Goal: Navigation & Orientation: Find specific page/section

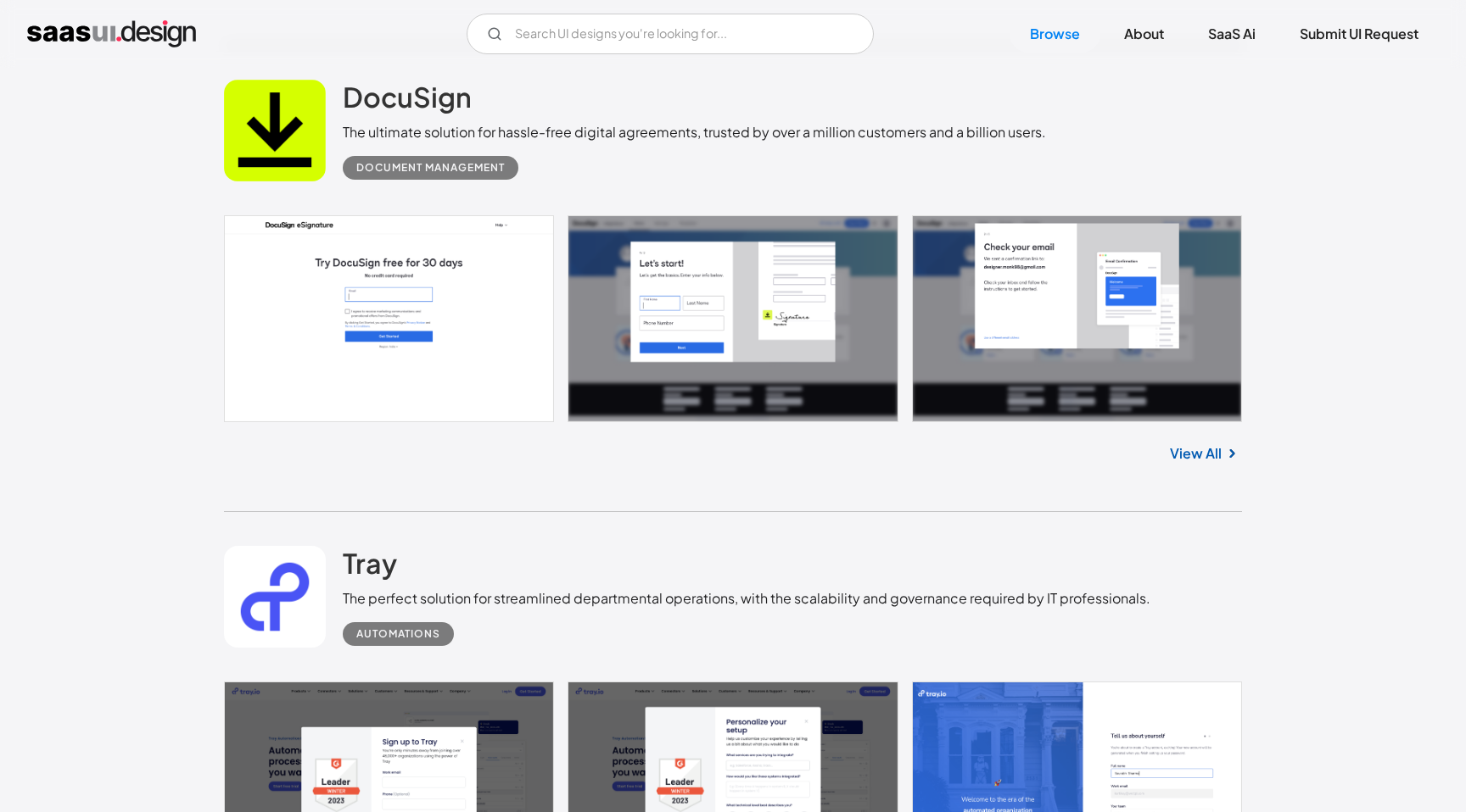
scroll to position [2226, 0]
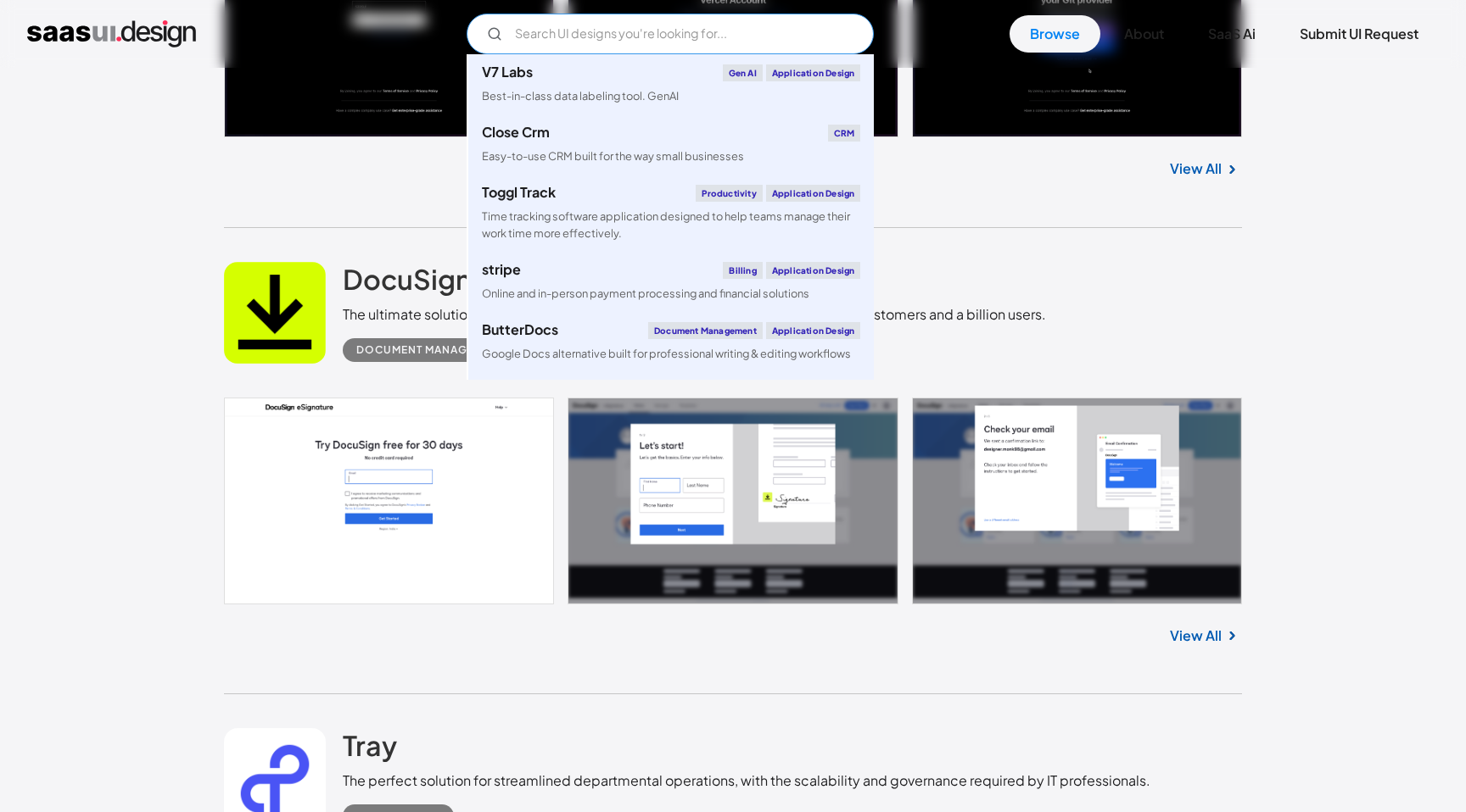
click at [786, 36] on input "Email Form" at bounding box center [670, 33] width 407 height 40
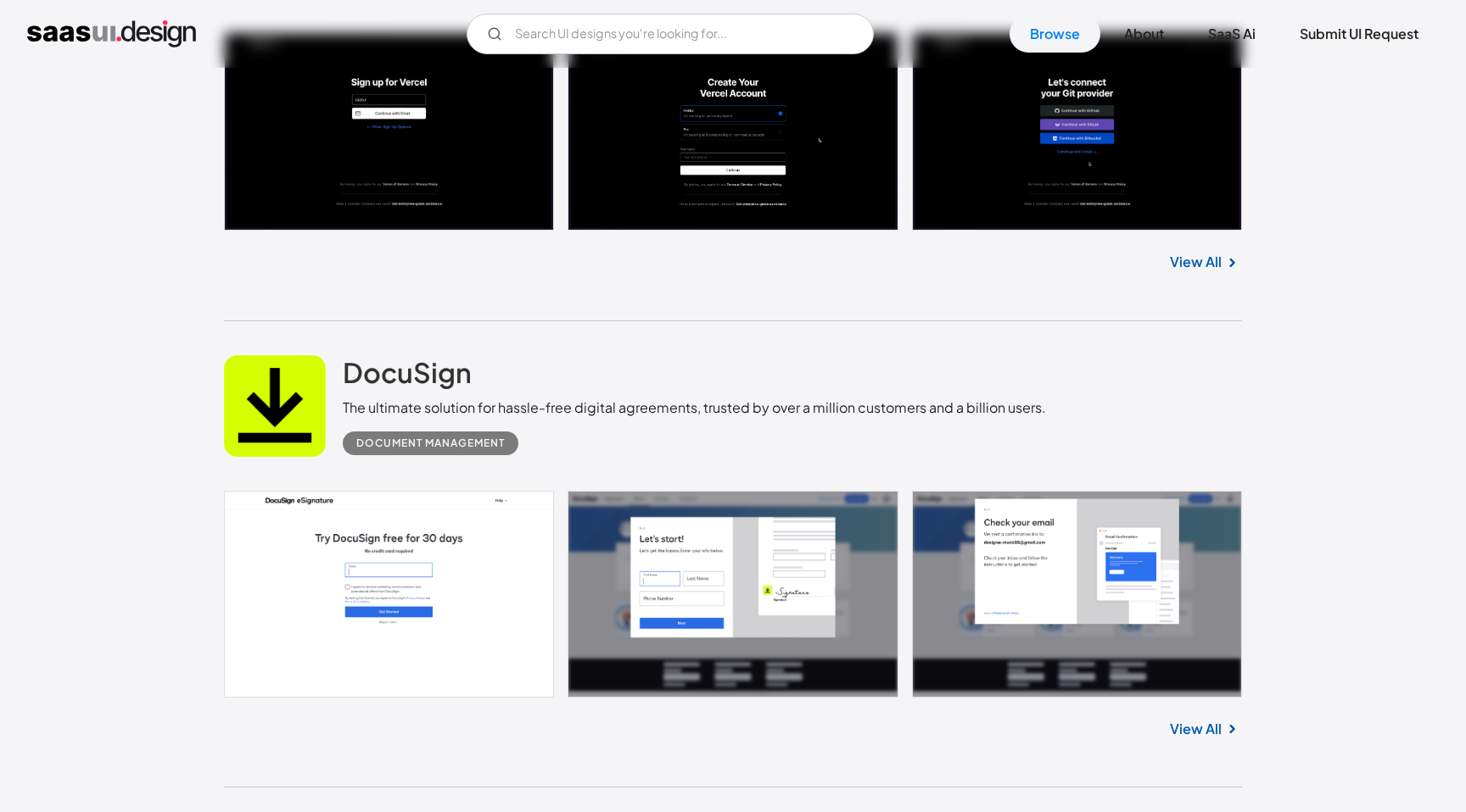
scroll to position [2138, 0]
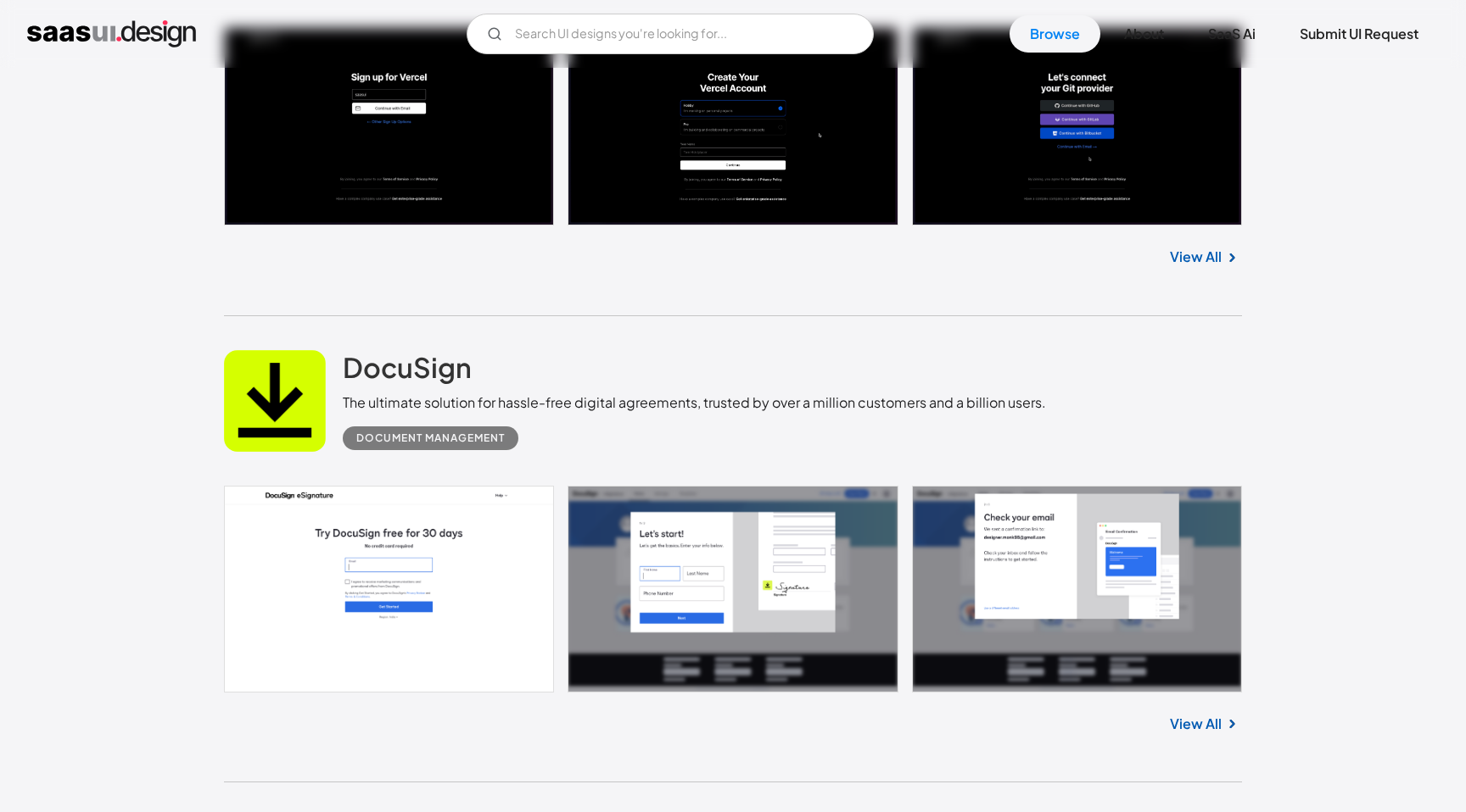
click at [1193, 261] on link "View All" at bounding box center [1195, 257] width 52 height 21
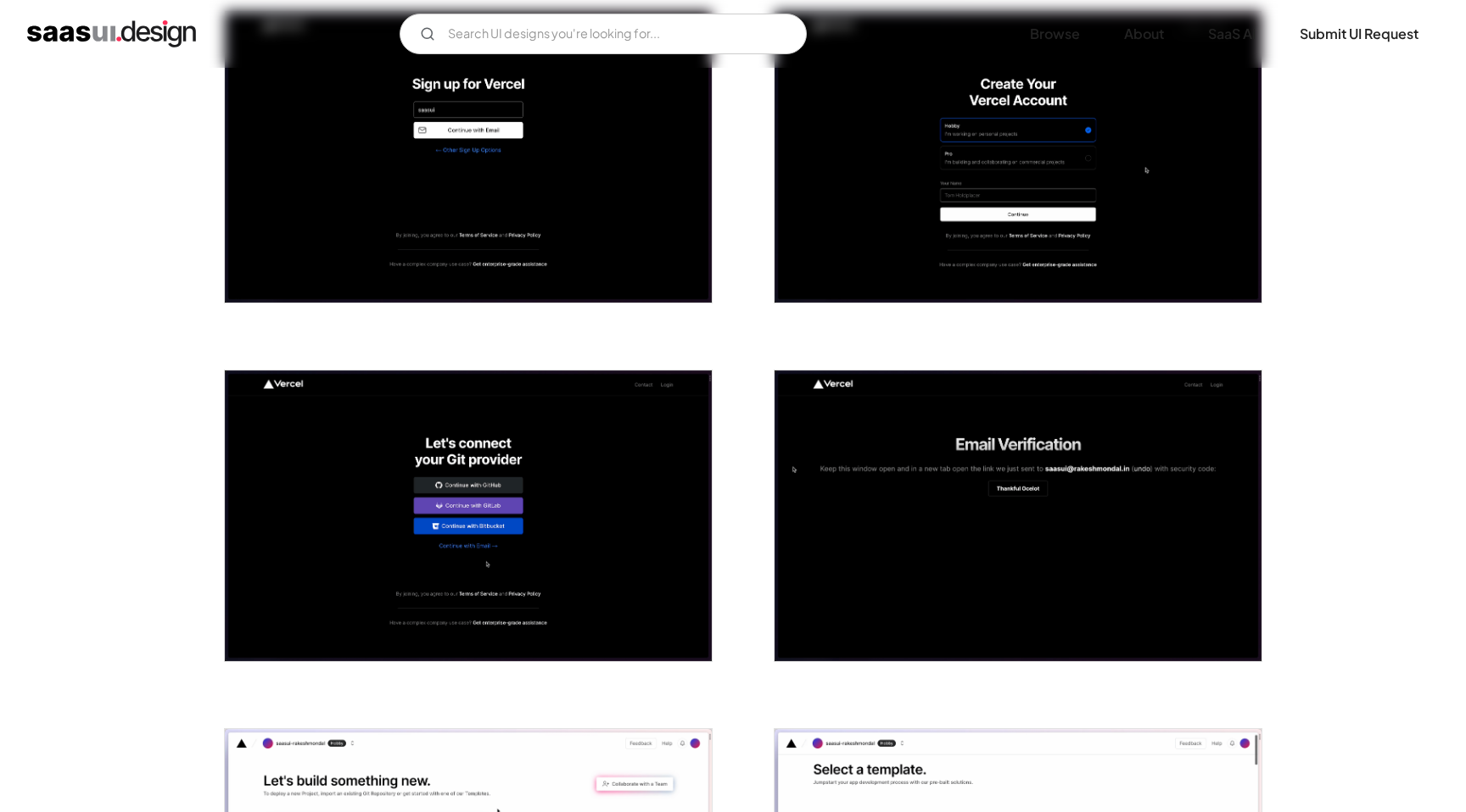
scroll to position [406, 0]
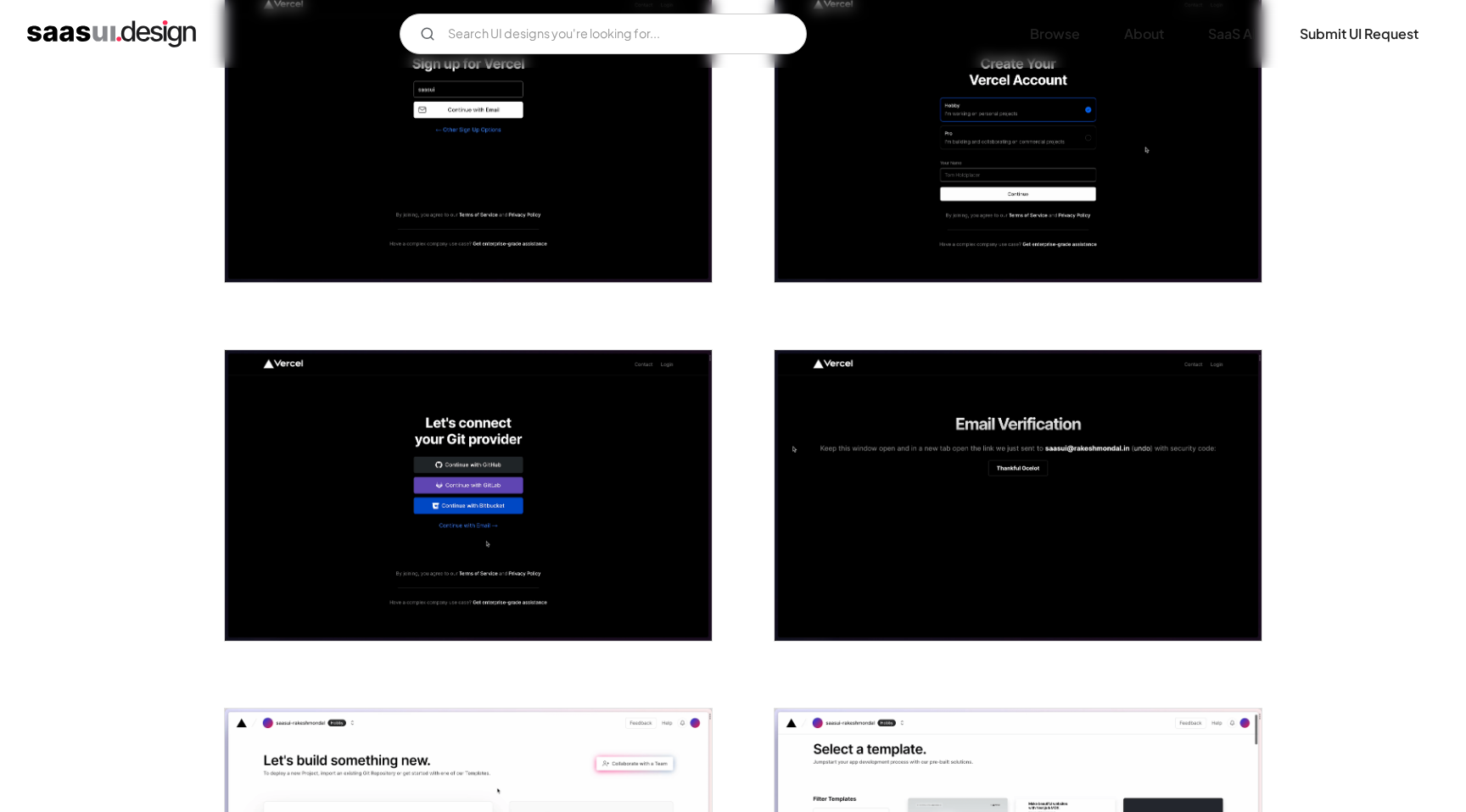
click at [179, 37] on img "home" at bounding box center [112, 34] width 169 height 27
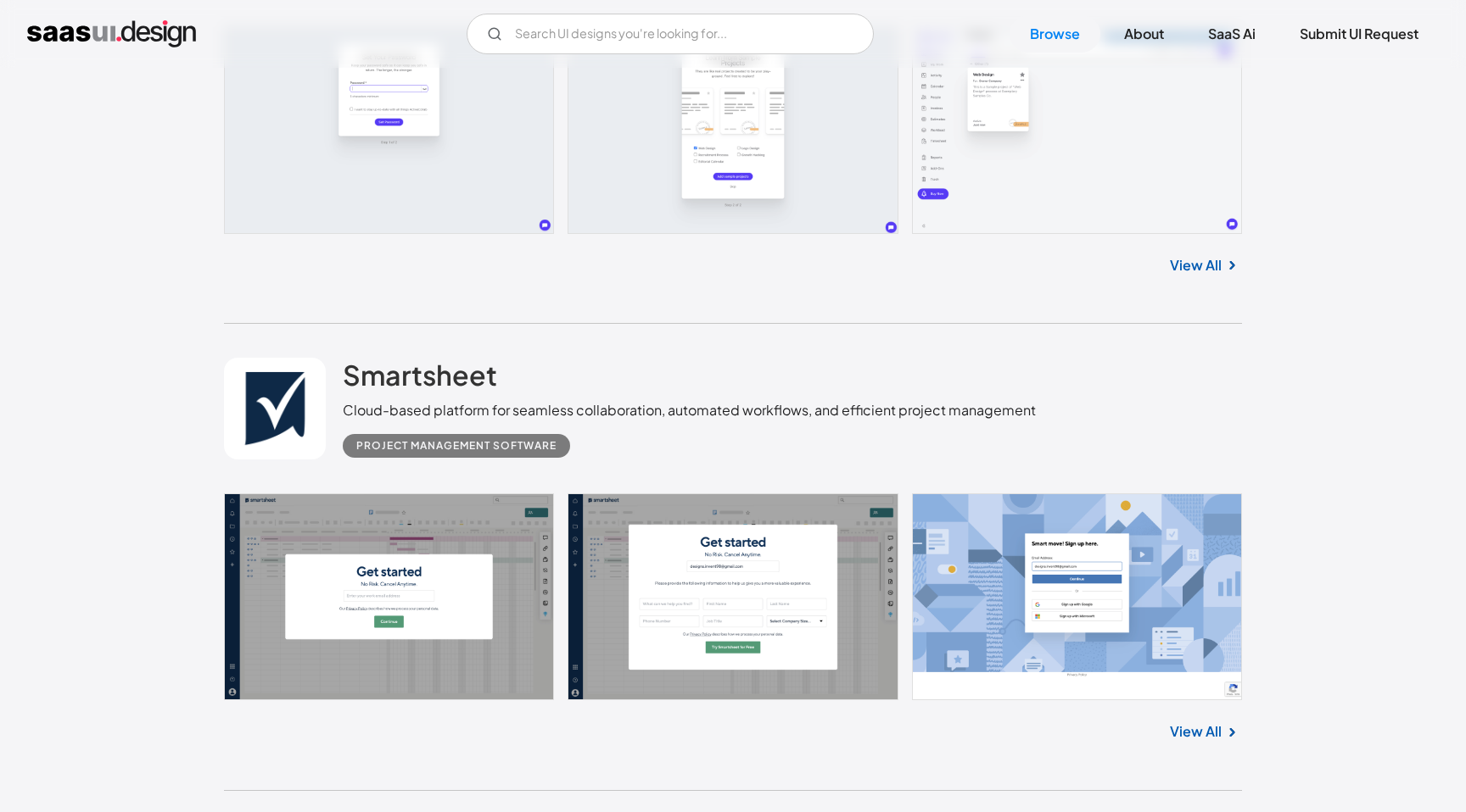
scroll to position [711, 0]
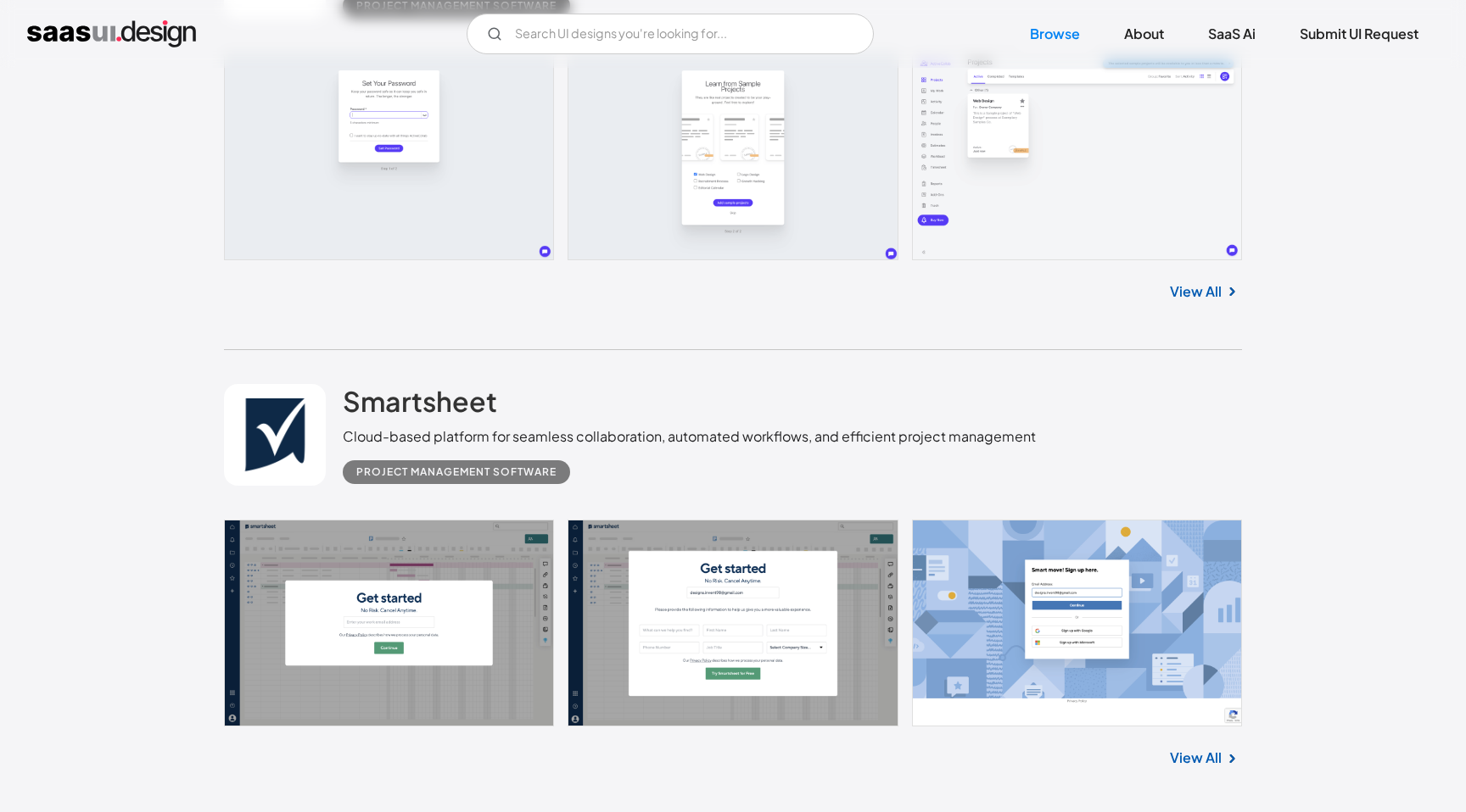
click at [1212, 289] on link "View All" at bounding box center [1195, 292] width 52 height 21
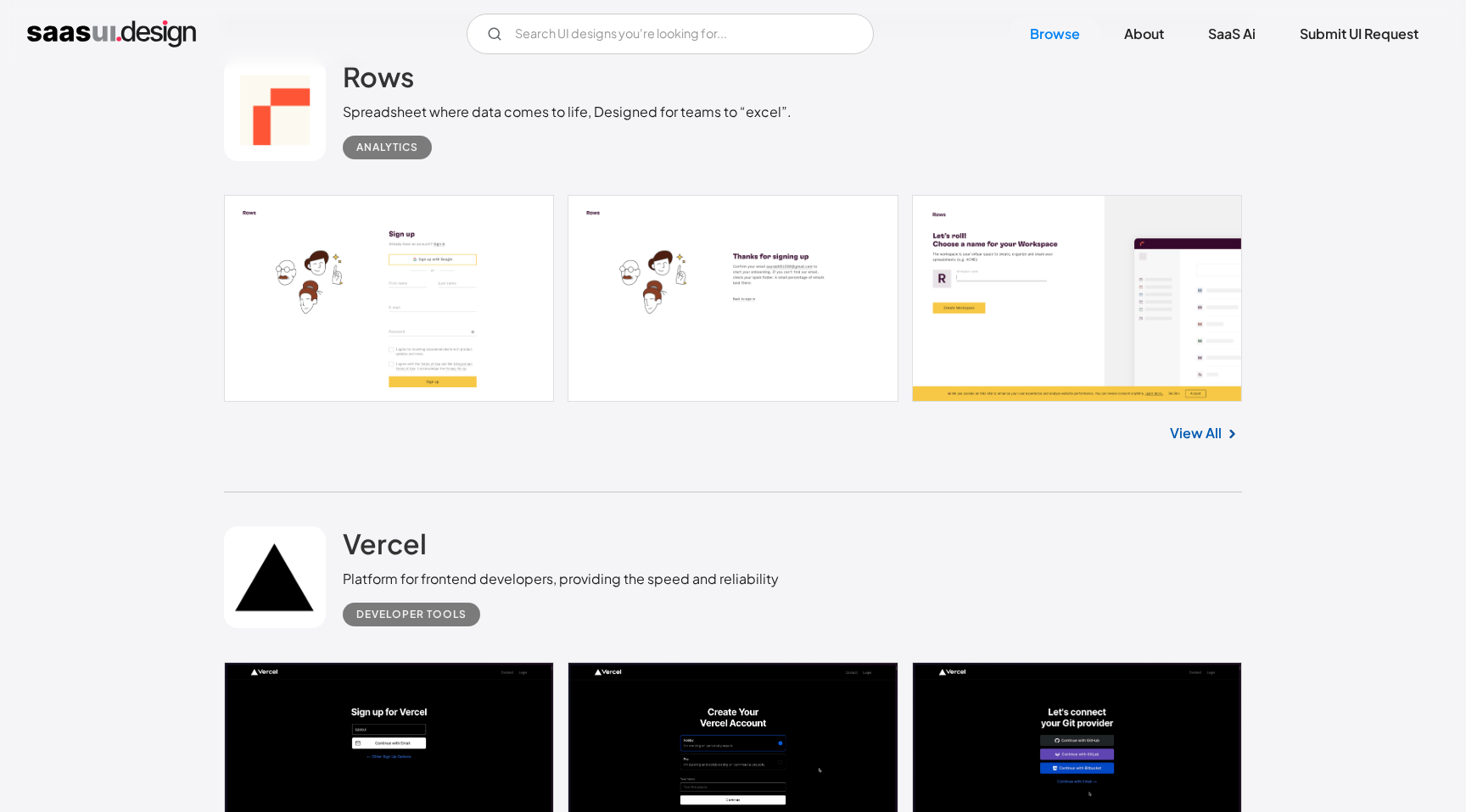
scroll to position [1444, 0]
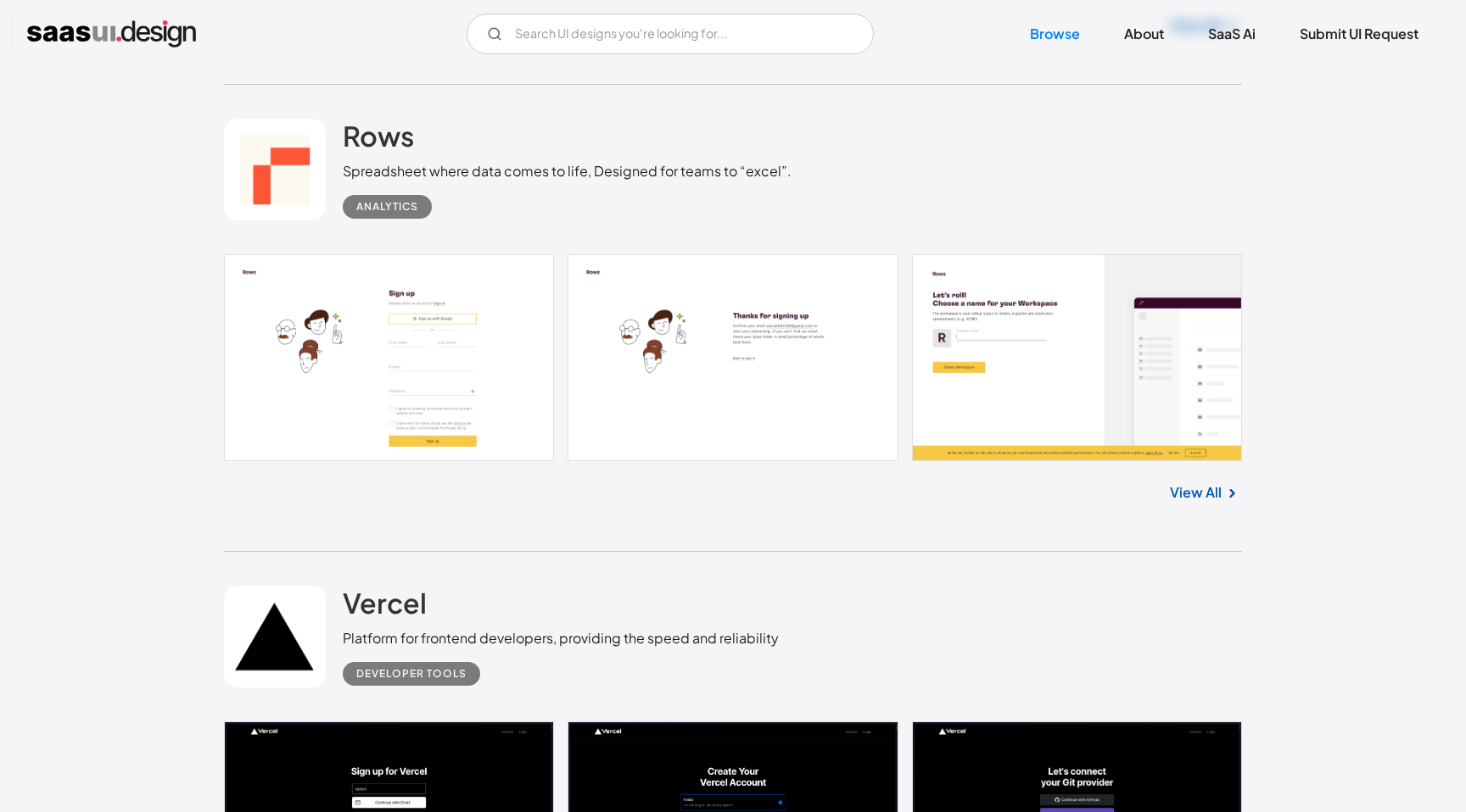
click at [1192, 494] on link "View All" at bounding box center [1195, 493] width 52 height 21
click at [100, 38] on img "home" at bounding box center [112, 34] width 169 height 27
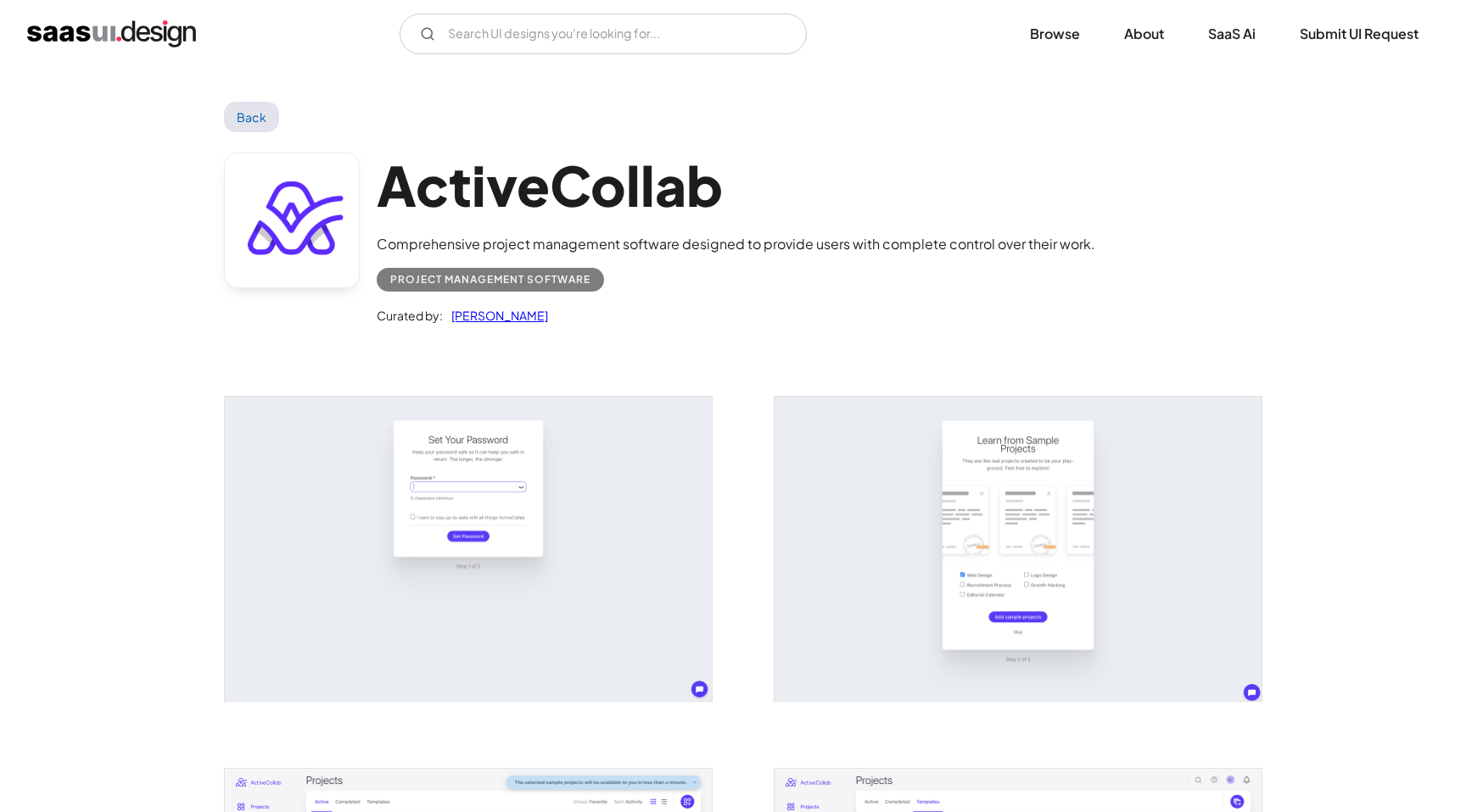
click at [253, 111] on link "Back" at bounding box center [252, 118] width 55 height 31
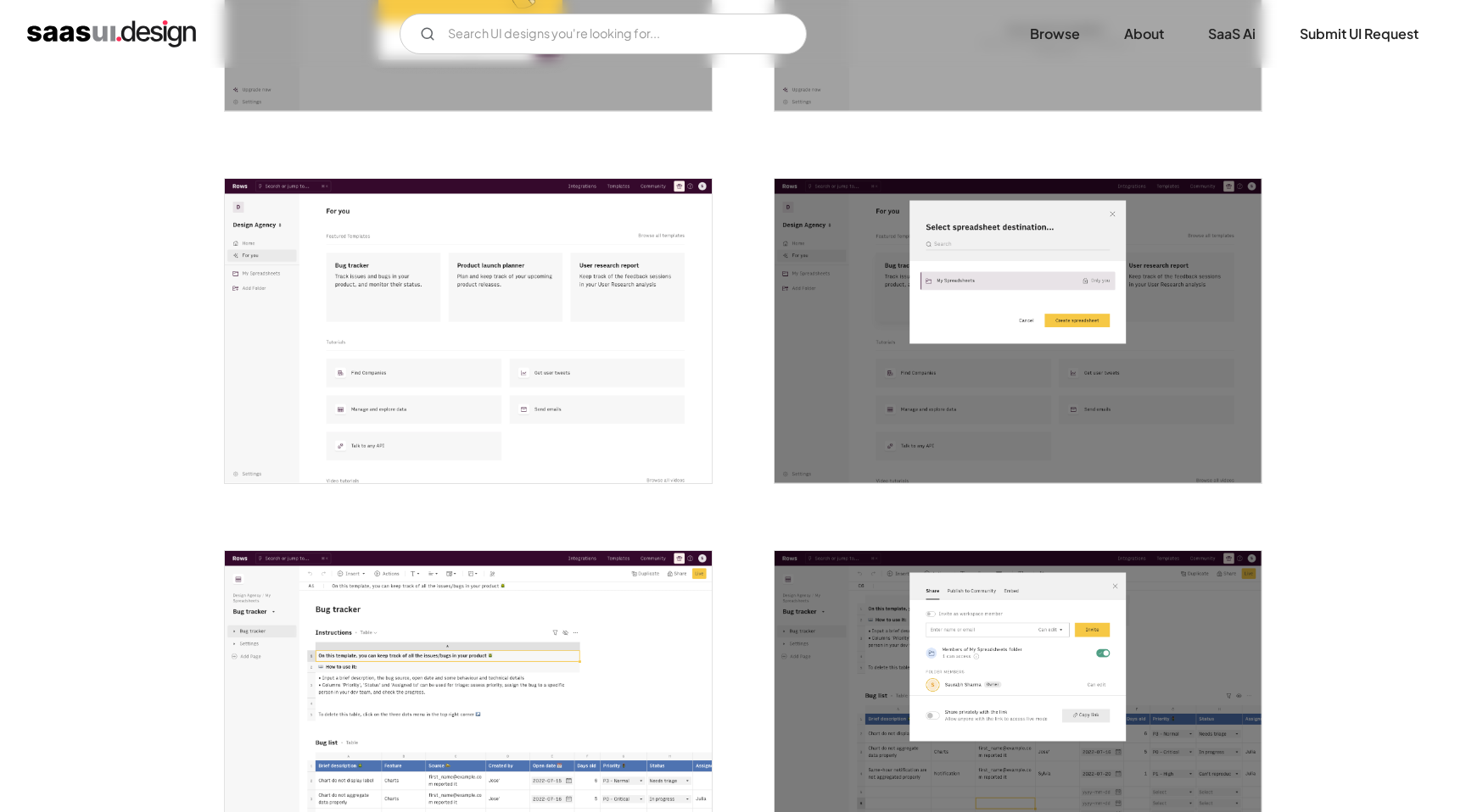
scroll to position [2084, 0]
